Goal: Transaction & Acquisition: Purchase product/service

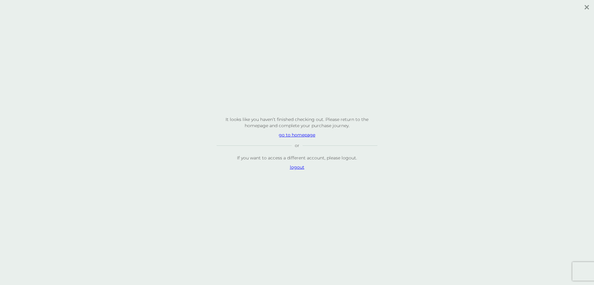
click at [304, 136] on p "go to homepage" at bounding box center [297, 135] width 161 height 6
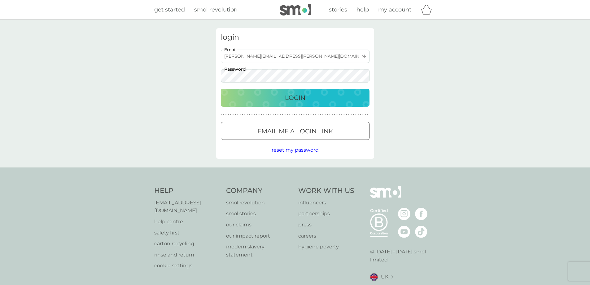
click at [255, 57] on input "emily.t.morris@gmail.com" at bounding box center [295, 56] width 149 height 13
type input "emily.t.morris@googlemail.com"
click at [310, 127] on p "Email me a login link" at bounding box center [295, 131] width 76 height 10
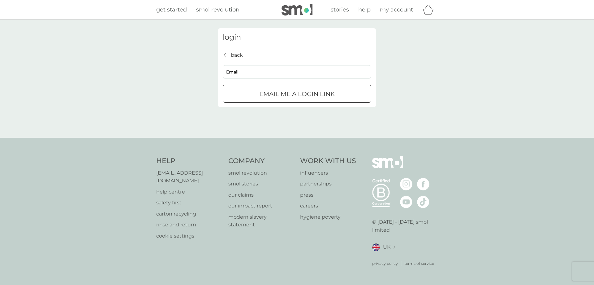
click at [286, 69] on input "Email" at bounding box center [297, 71] width 149 height 13
click at [274, 73] on input "Email" at bounding box center [297, 71] width 149 height 13
type input "emily.t.morris@googlemail.com"
click at [285, 92] on p "Email me a login link" at bounding box center [297, 94] width 76 height 10
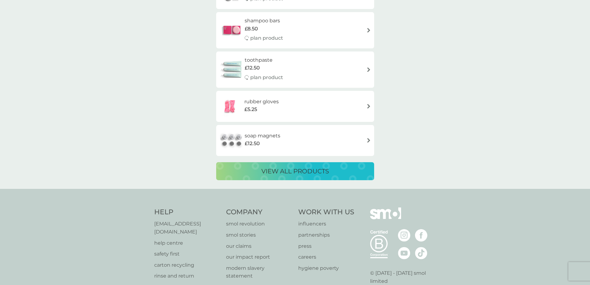
scroll to position [1145, 0]
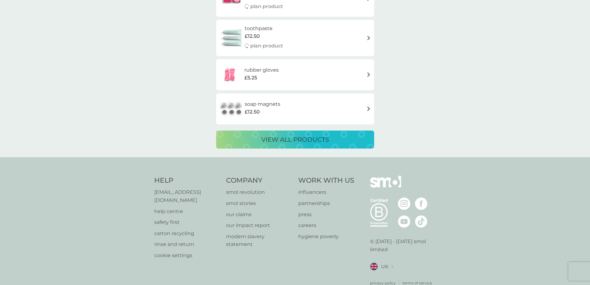
click at [300, 139] on p "view all products" at bounding box center [294, 139] width 67 height 10
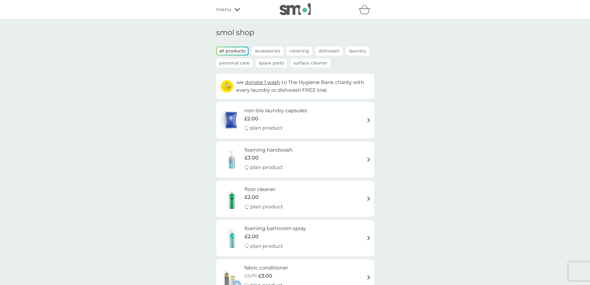
click at [293, 13] on img at bounding box center [295, 9] width 31 height 12
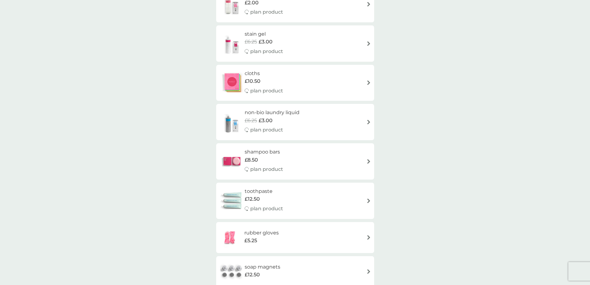
scroll to position [991, 0]
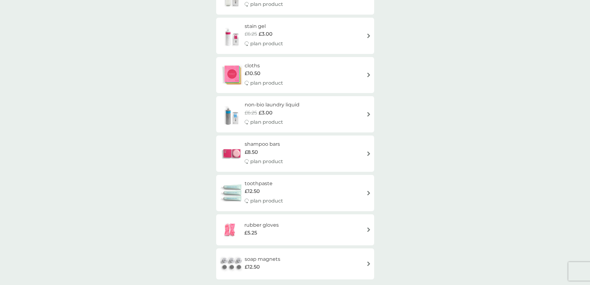
click at [357, 112] on div "non-bio laundry liquid £6.25 £3.00 plan product" at bounding box center [295, 114] width 152 height 27
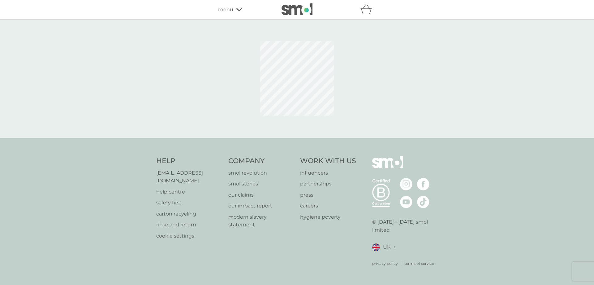
select select "91"
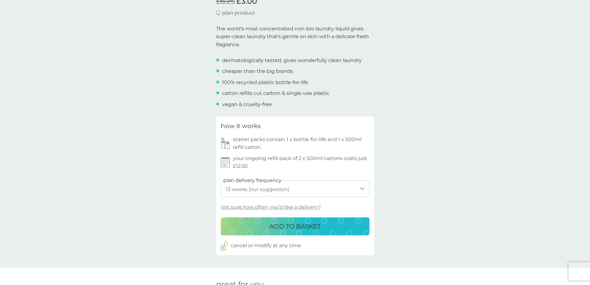
scroll to position [217, 0]
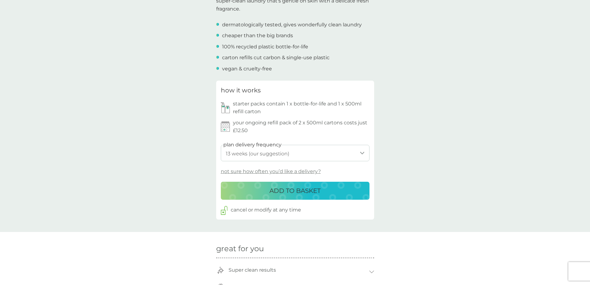
click at [302, 193] on p "ADD TO BASKET" at bounding box center [294, 190] width 51 height 10
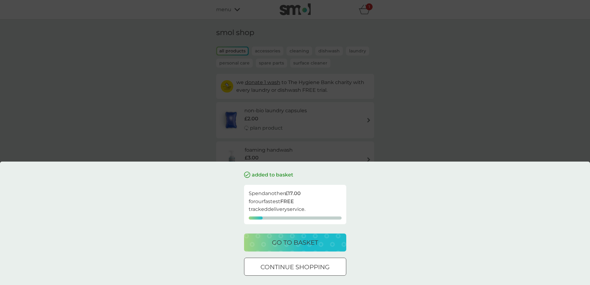
click at [435, 126] on div "added to basket Spend another £17.00 for our fastest FREE tracked delivery serv…" at bounding box center [295, 142] width 590 height 285
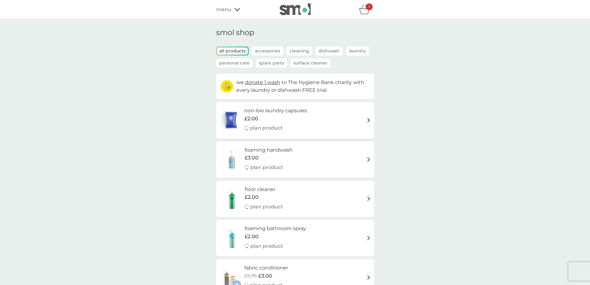
scroll to position [31, 0]
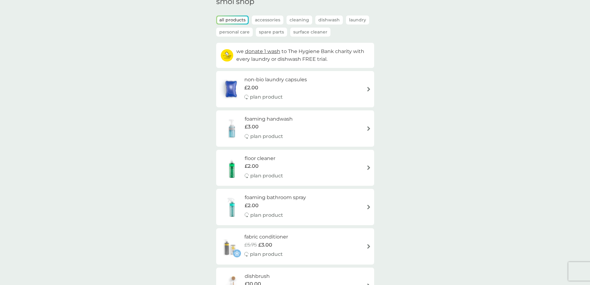
click at [357, 204] on div "foaming bathroom spray £2.00 plan product" at bounding box center [295, 206] width 152 height 27
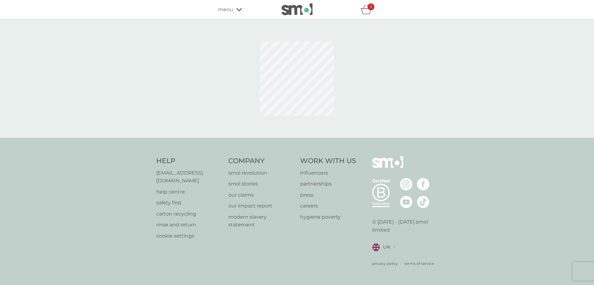
select select "182"
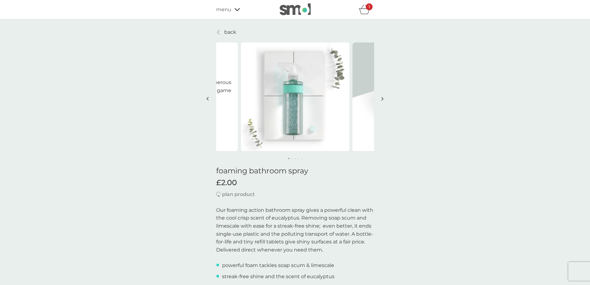
scroll to position [186, 0]
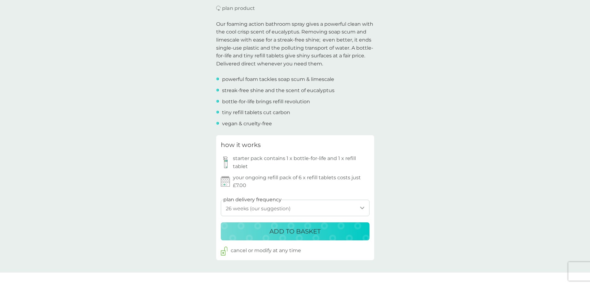
click at [309, 234] on p "ADD TO BASKET" at bounding box center [294, 231] width 51 height 10
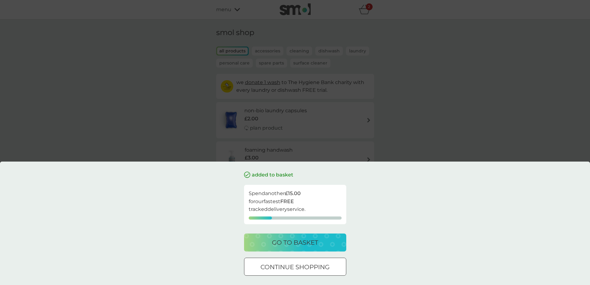
click at [470, 99] on div "added to basket Spend another £15.00 for our fastest FREE tracked delivery serv…" at bounding box center [295, 142] width 590 height 285
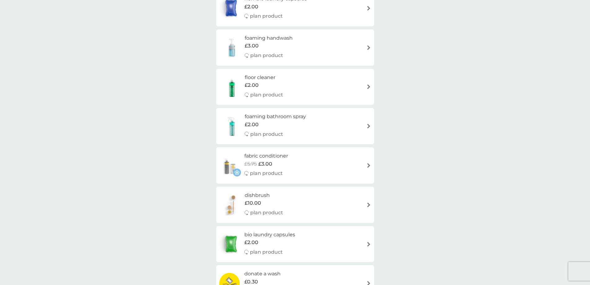
scroll to position [124, 0]
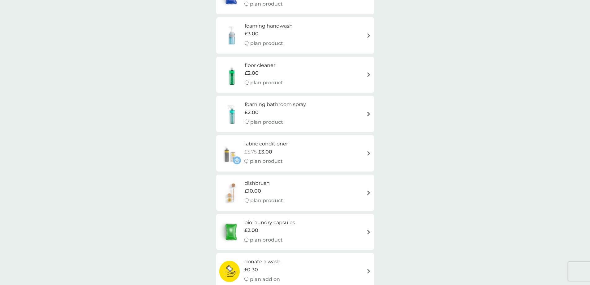
click at [338, 150] on div "fabric conditioner £5.75 £3.00 plan product" at bounding box center [295, 153] width 152 height 27
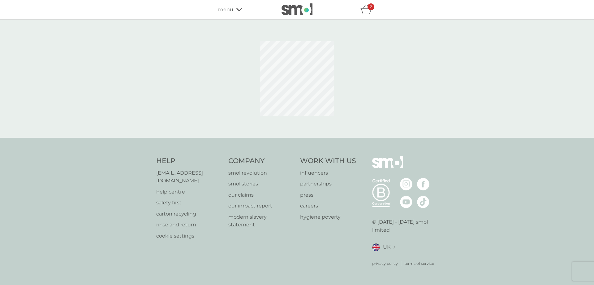
select select "182"
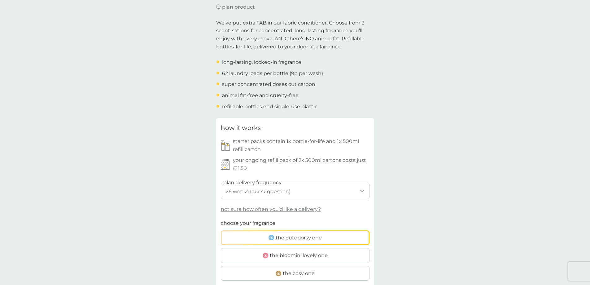
scroll to position [248, 0]
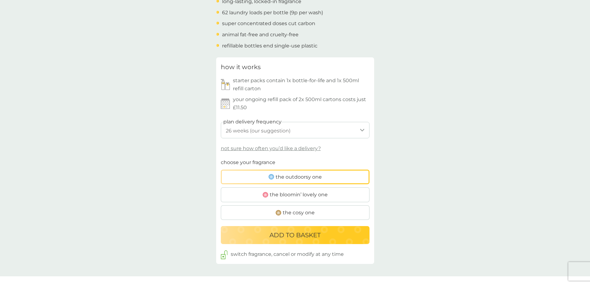
click at [298, 193] on span "the bloomin’ lovely one" at bounding box center [299, 194] width 58 height 8
click at [221, 158] on input "the bloomin’ lovely one" at bounding box center [221, 158] width 0 height 0
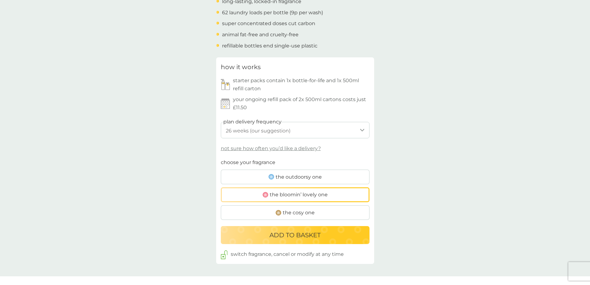
click at [309, 233] on p "ADD TO BASKET" at bounding box center [294, 235] width 51 height 10
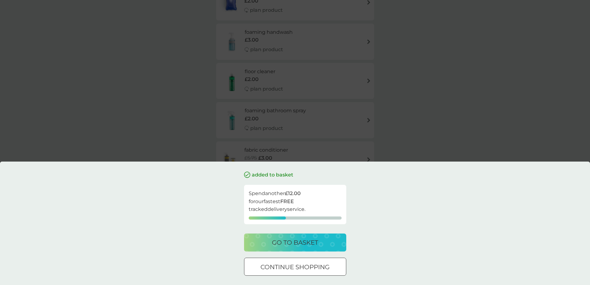
scroll to position [124, 0]
click at [445, 108] on div "added to basket Spend another £12.00 for our fastest FREE tracked delivery serv…" at bounding box center [295, 142] width 590 height 285
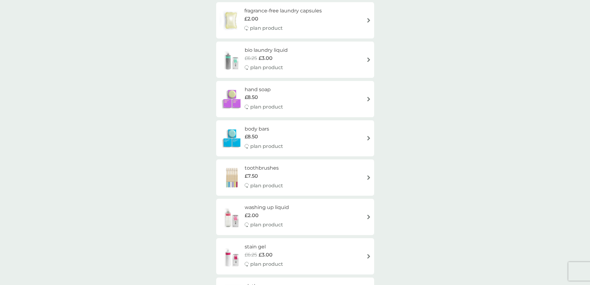
scroll to position [495, 0]
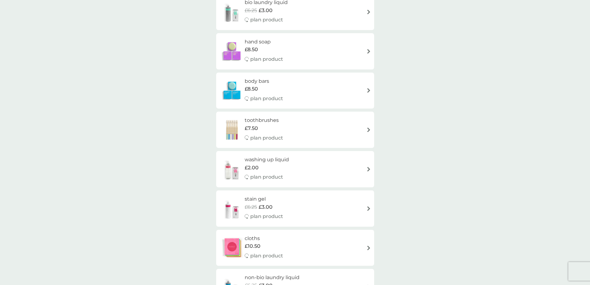
click at [340, 173] on div "washing up liquid £2.00 plan product" at bounding box center [295, 168] width 152 height 27
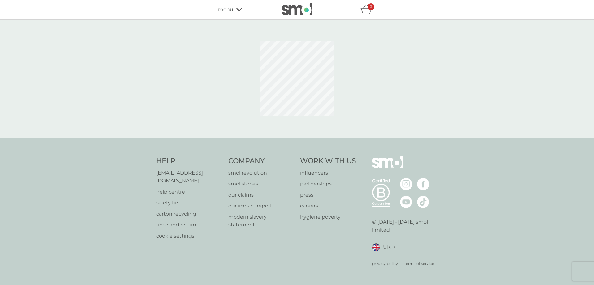
select select "112"
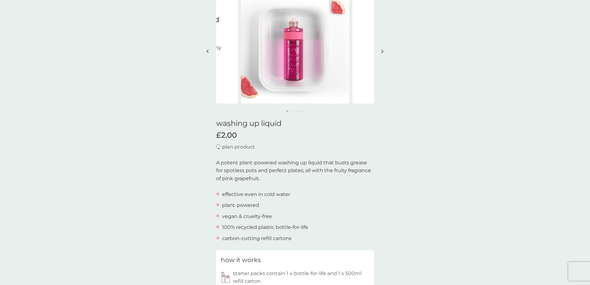
scroll to position [155, 0]
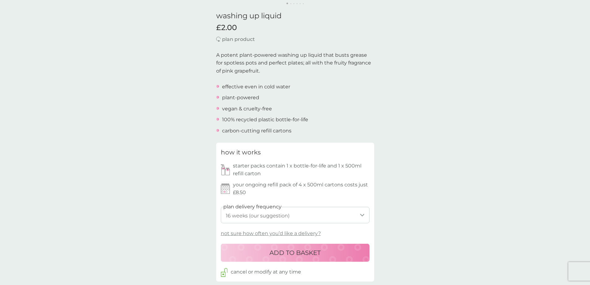
click at [301, 254] on p "ADD TO BASKET" at bounding box center [294, 252] width 51 height 10
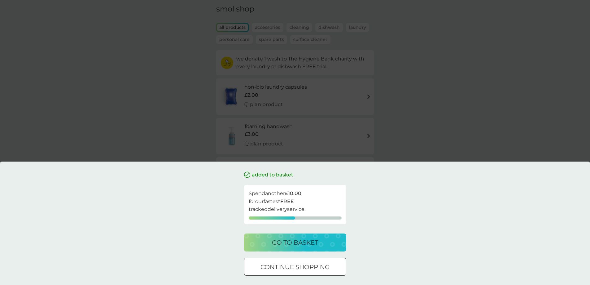
scroll to position [62, 0]
click at [408, 102] on div "added to basket Spend another £10.00 for our fastest FREE tracked delivery serv…" at bounding box center [295, 142] width 590 height 285
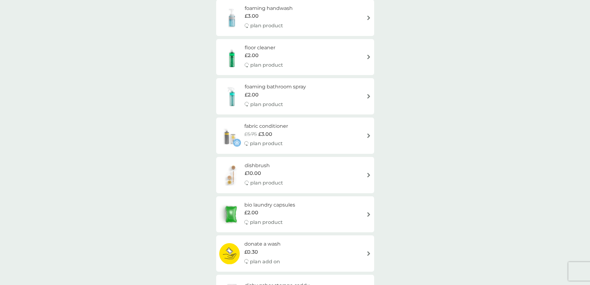
scroll to position [0, 0]
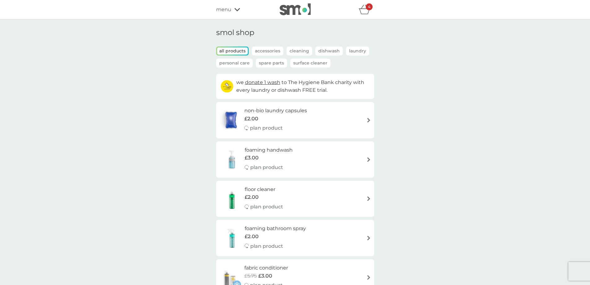
click at [366, 10] on div "4" at bounding box center [369, 6] width 7 height 7
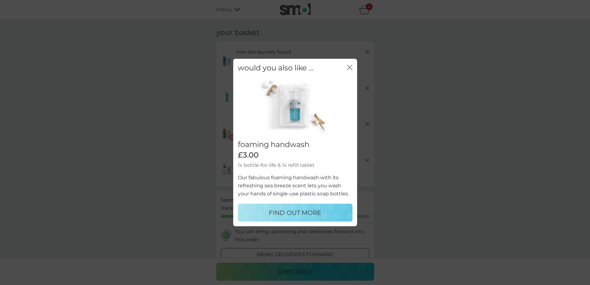
click at [349, 68] on icon "close" at bounding box center [350, 67] width 6 height 6
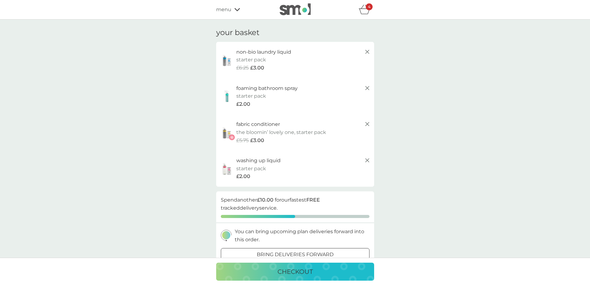
click at [289, 11] on img at bounding box center [295, 9] width 31 height 12
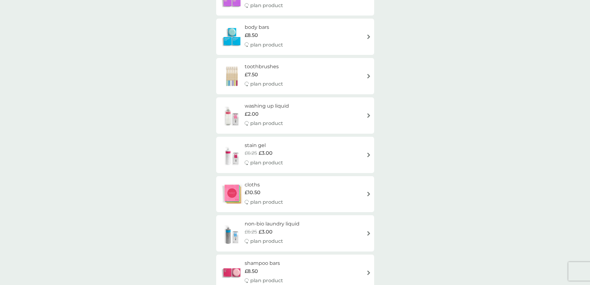
scroll to position [1022, 0]
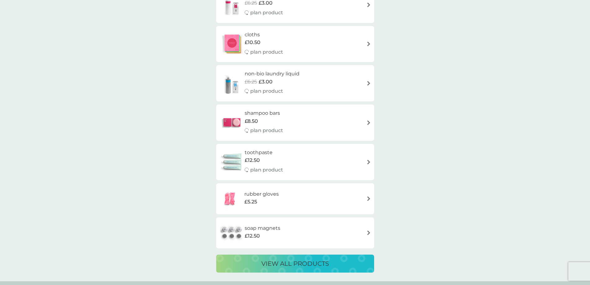
click at [277, 269] on button "view all products" at bounding box center [295, 263] width 158 height 18
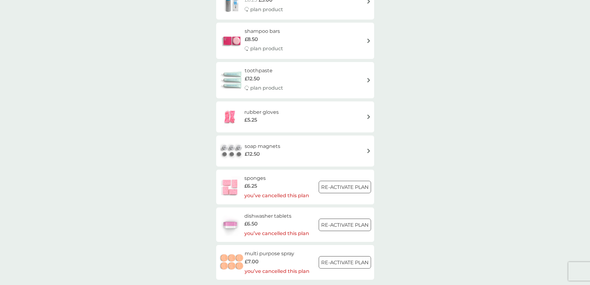
scroll to position [871, 0]
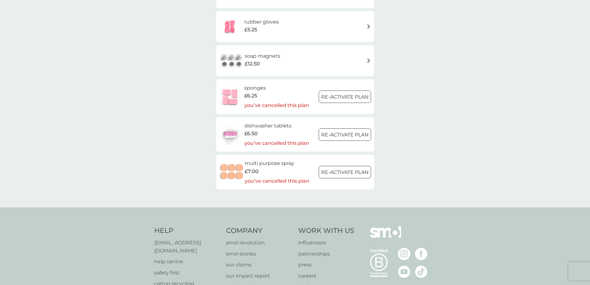
click at [268, 163] on h6 "multi purpose spray" at bounding box center [277, 163] width 65 height 8
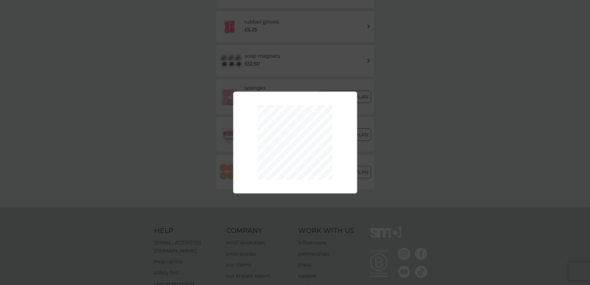
click at [126, 176] on div "Your plan has been re-activated." at bounding box center [295, 142] width 590 height 285
click at [415, 141] on div "Your plan has been re-activated." at bounding box center [295, 142] width 590 height 285
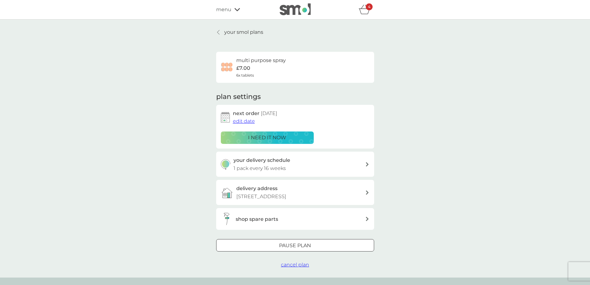
click at [262, 219] on h3 "shop spare parts" at bounding box center [257, 219] width 42 height 8
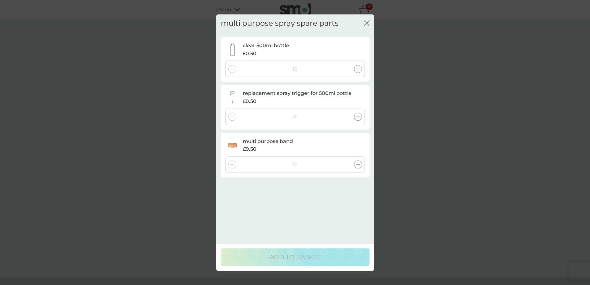
click at [367, 19] on div "close" at bounding box center [367, 23] width 6 height 9
click at [366, 24] on icon "close" at bounding box center [367, 23] width 6 height 6
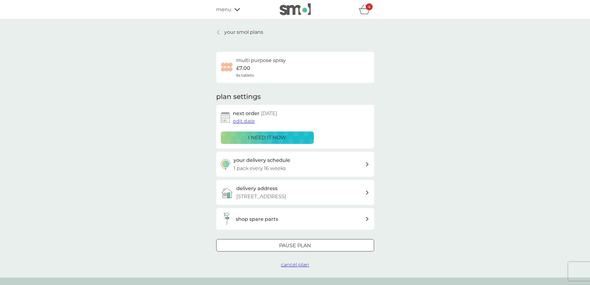
click at [225, 33] on p "your smol plans" at bounding box center [243, 32] width 39 height 8
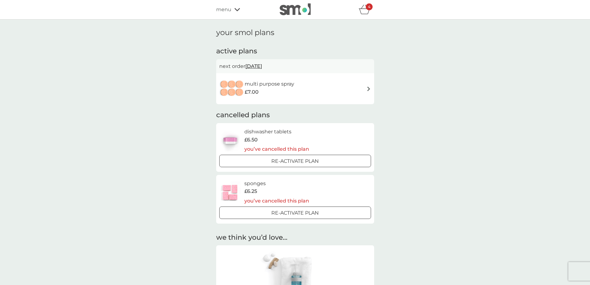
click at [230, 9] on span "menu" at bounding box center [223, 10] width 15 height 8
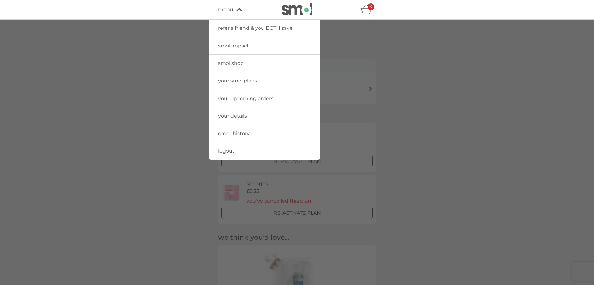
click at [399, 106] on div at bounding box center [297, 162] width 594 height 285
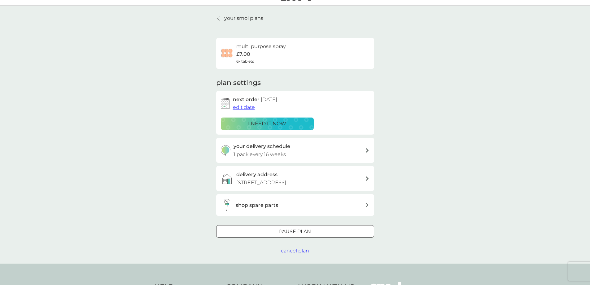
scroll to position [132, 0]
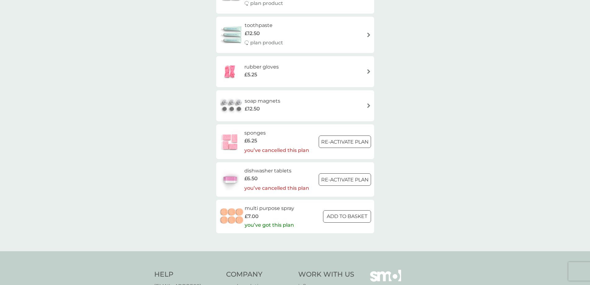
scroll to position [898, 0]
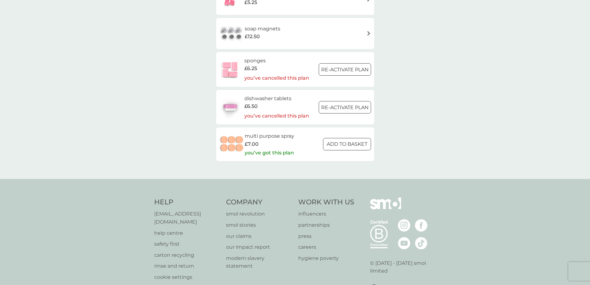
click at [349, 146] on div at bounding box center [347, 144] width 22 height 7
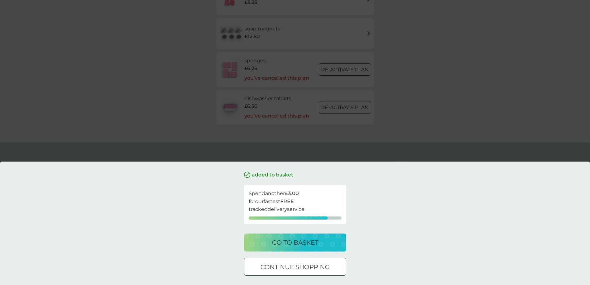
scroll to position [895, 0]
click at [466, 62] on div "added to basket Spend another £3.00 for our fastest FREE tracked delivery servi…" at bounding box center [295, 142] width 590 height 285
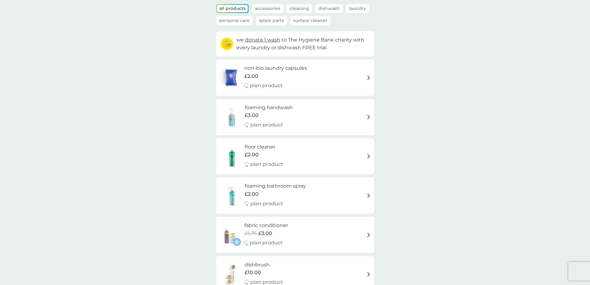
scroll to position [0, 0]
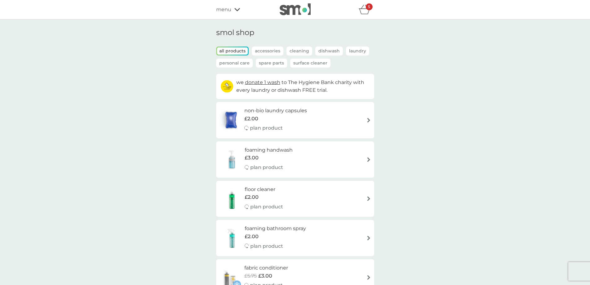
click at [301, 53] on p "Cleaning" at bounding box center [299, 50] width 26 height 9
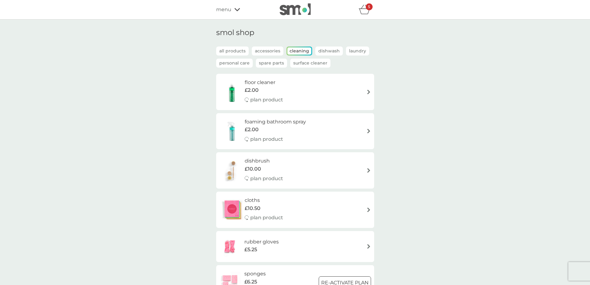
click at [364, 7] on icon "basket" at bounding box center [364, 10] width 12 height 10
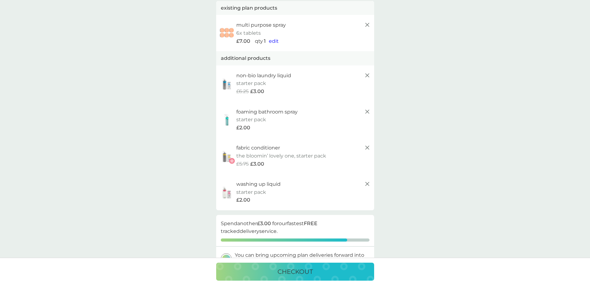
scroll to position [31, 0]
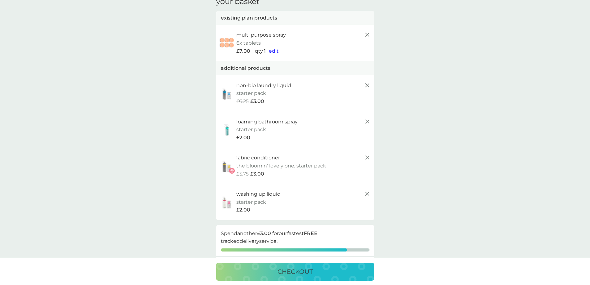
click at [250, 42] on p "6x tablets" at bounding box center [248, 43] width 24 height 8
click at [271, 49] on span "edit" at bounding box center [274, 51] width 10 height 6
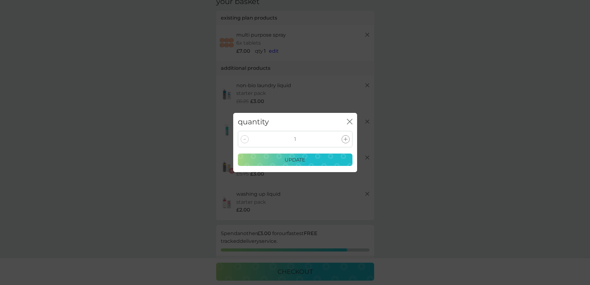
drag, startPoint x: 352, startPoint y: 119, endPoint x: 349, endPoint y: 120, distance: 3.1
click at [351, 120] on icon "close" at bounding box center [350, 122] width 6 height 6
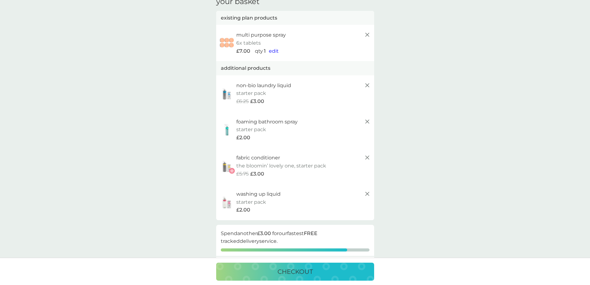
click at [228, 45] on img at bounding box center [226, 42] width 15 height 13
click at [368, 33] on icon at bounding box center [366, 34] width 7 height 7
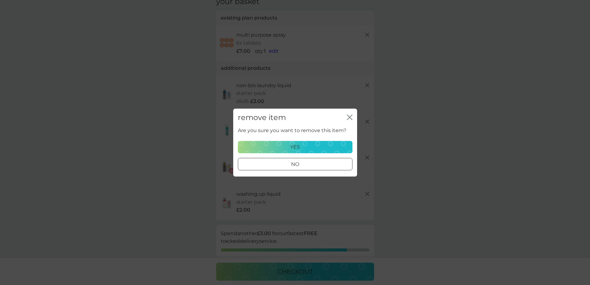
click at [305, 147] on div "yes" at bounding box center [295, 147] width 106 height 8
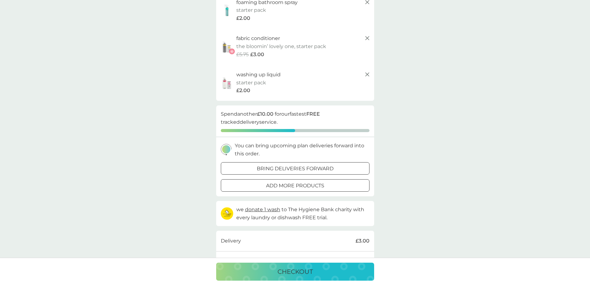
scroll to position [155, 0]
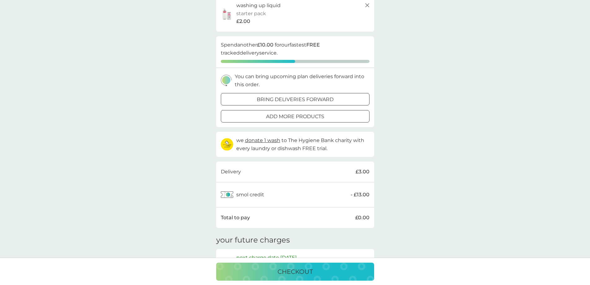
click at [324, 115] on p "add more products" at bounding box center [295, 116] width 58 height 8
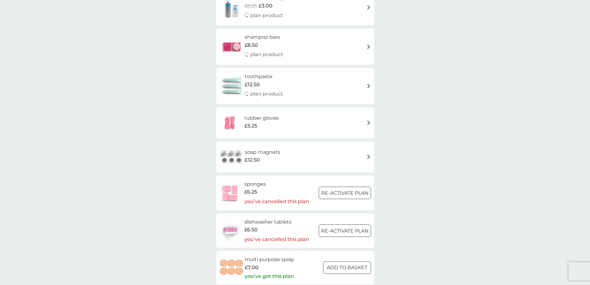
scroll to position [836, 0]
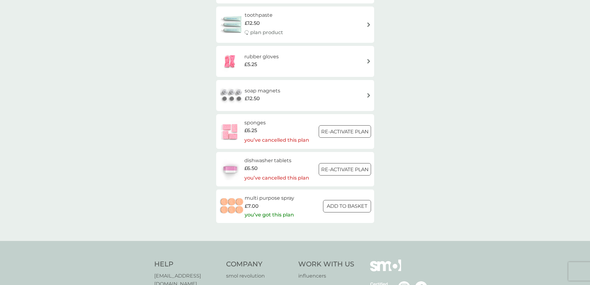
click at [230, 203] on img at bounding box center [231, 206] width 25 height 22
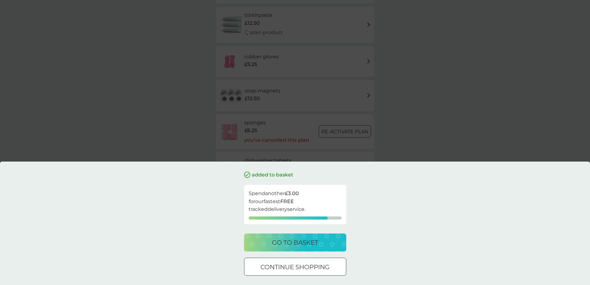
click at [405, 98] on div "added to basket Spend another £3.00 for our fastest FREE tracked delivery servi…" at bounding box center [295, 142] width 590 height 285
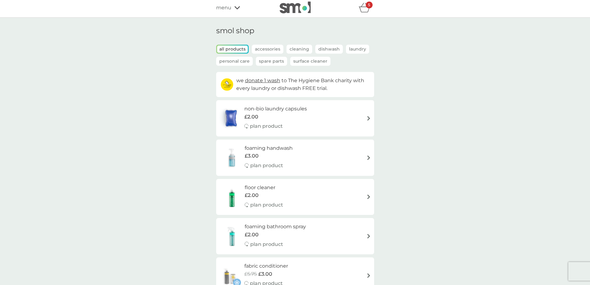
scroll to position [0, 0]
click at [277, 64] on p "Spare Parts" at bounding box center [271, 63] width 31 height 9
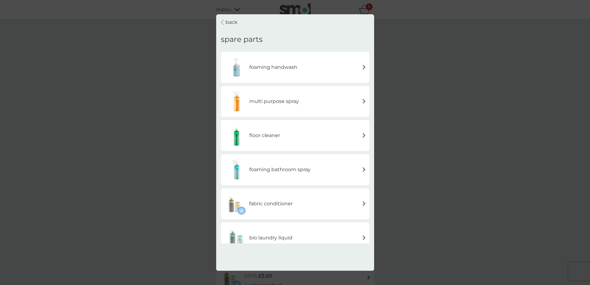
click at [336, 102] on div "multi purpose spray" at bounding box center [295, 101] width 142 height 22
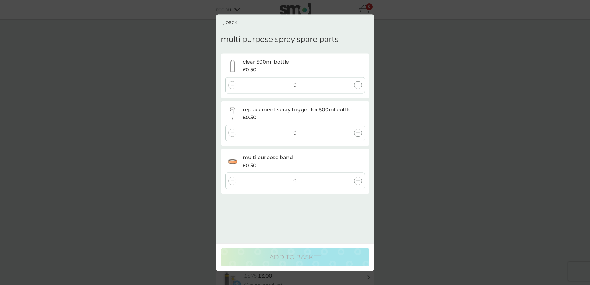
click at [358, 84] on icon at bounding box center [358, 85] width 4 height 4
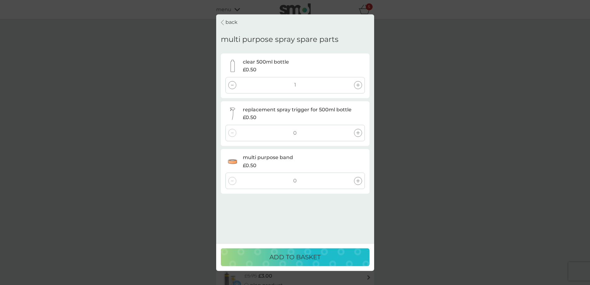
click at [357, 133] on icon at bounding box center [358, 133] width 4 height 4
click at [359, 182] on icon at bounding box center [358, 181] width 4 height 4
click at [319, 260] on p "ADD TO BASKET" at bounding box center [294, 257] width 51 height 10
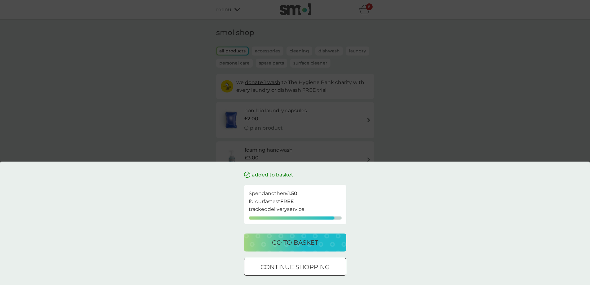
click at [407, 123] on div "added to basket Spend another £1.50 for our fastest FREE tracked delivery servi…" at bounding box center [295, 142] width 590 height 285
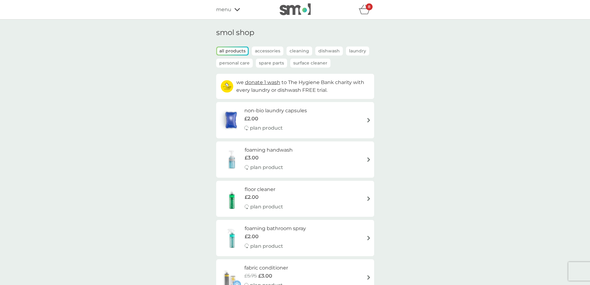
click at [360, 239] on div "foaming bathroom spray £2.00 plan product" at bounding box center [295, 237] width 152 height 27
select select "182"
click at [355, 203] on div "floor cleaner £2.00 plan product" at bounding box center [295, 198] width 152 height 27
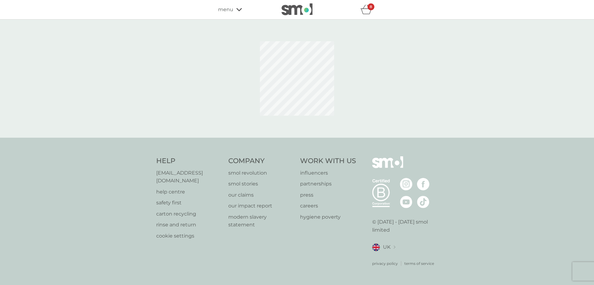
select select "84"
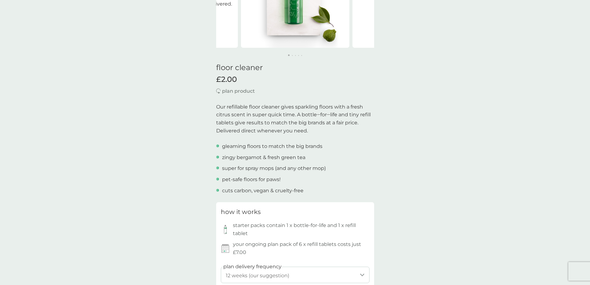
scroll to position [217, 0]
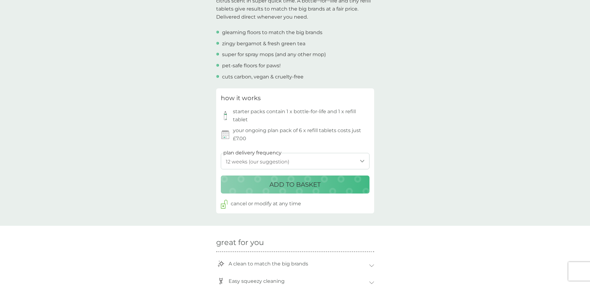
click at [318, 187] on p "ADD TO BASKET" at bounding box center [294, 184] width 51 height 10
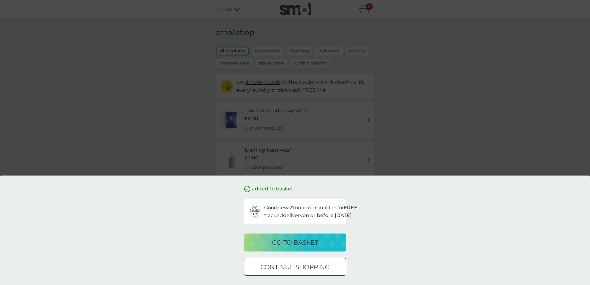
click at [274, 247] on button "go to basket" at bounding box center [295, 242] width 102 height 18
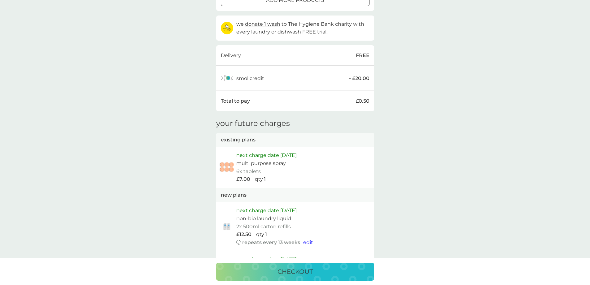
scroll to position [481, 0]
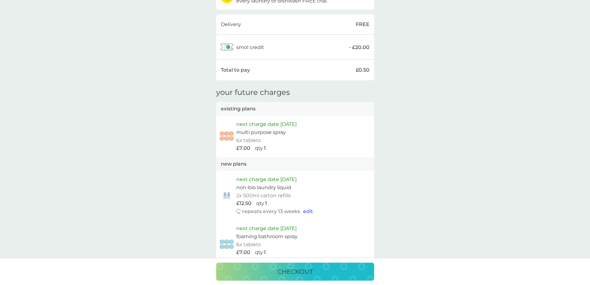
click at [306, 211] on span "edit" at bounding box center [308, 211] width 10 height 6
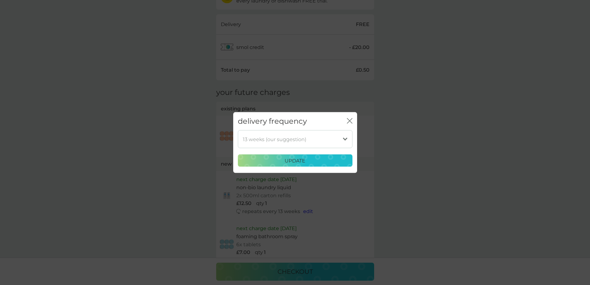
click at [316, 137] on select "1 week 2 weeks 3 weeks 4 weeks 5 weeks 6 weeks 7 weeks 8 weeks 9 weeks 10 weeks…" at bounding box center [295, 139] width 115 height 18
select select "140"
click at [238, 130] on select "1 week 2 weeks 3 weeks 4 weeks 5 weeks 6 weeks 7 weeks 8 weeks 9 weeks 10 weeks…" at bounding box center [295, 139] width 115 height 18
drag, startPoint x: 298, startPoint y: 159, endPoint x: 312, endPoint y: 165, distance: 15.7
click at [298, 159] on p "update" at bounding box center [295, 160] width 21 height 8
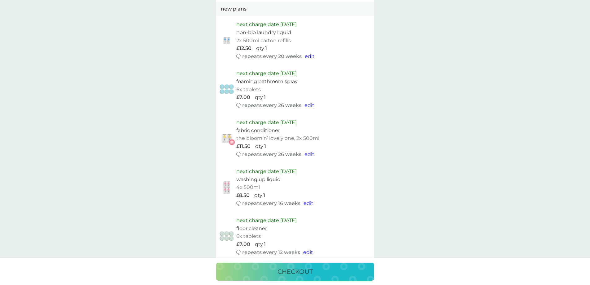
scroll to position [760, 0]
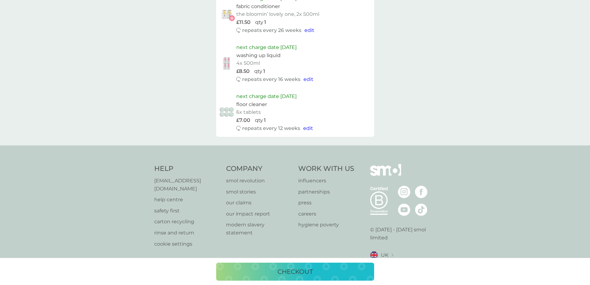
click at [290, 266] on p "checkout" at bounding box center [294, 271] width 35 height 10
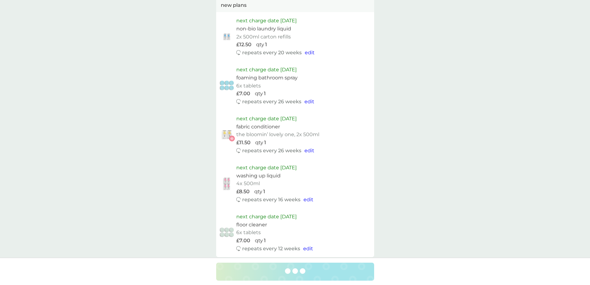
scroll to position [605, 0]
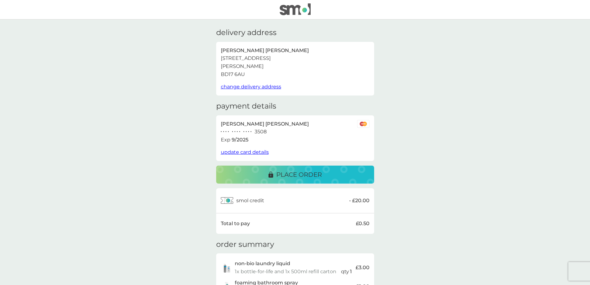
click at [306, 173] on p "place order" at bounding box center [299, 174] width 46 height 10
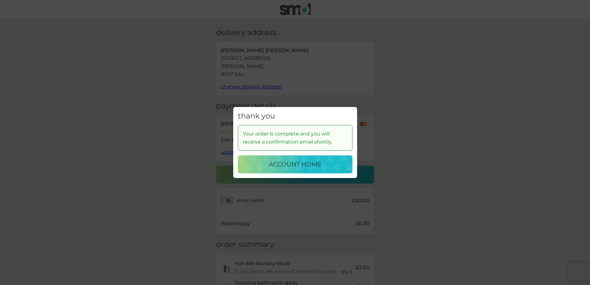
click at [301, 158] on button "account home" at bounding box center [295, 164] width 115 height 18
